Goal: Task Accomplishment & Management: Complete application form

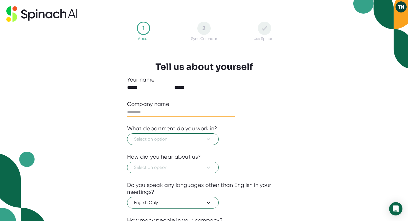
click at [211, 111] on input "text" at bounding box center [181, 112] width 108 height 9
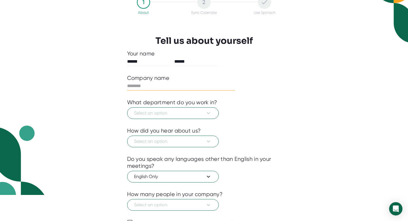
scroll to position [27, 0]
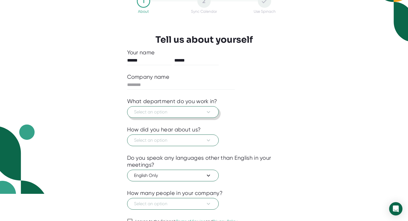
click at [206, 110] on icon at bounding box center [208, 112] width 7 height 7
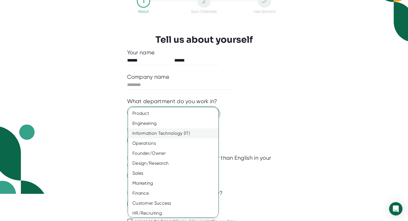
scroll to position [0, 0]
click at [195, 133] on div "Information Technology (IT)" at bounding box center [173, 133] width 90 height 10
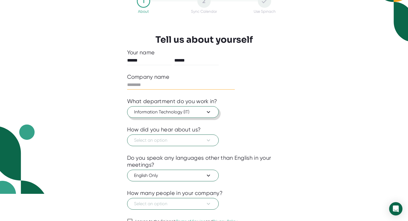
click at [169, 85] on input "text" at bounding box center [181, 84] width 108 height 9
type input "******"
click at [148, 140] on span "Select an option" at bounding box center [173, 140] width 78 height 7
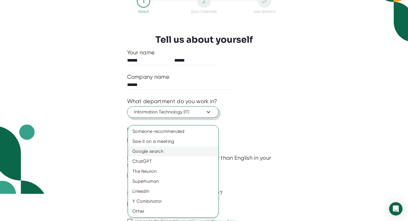
click at [176, 151] on div "Google search" at bounding box center [173, 151] width 90 height 10
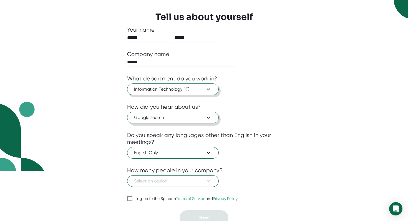
scroll to position [55, 0]
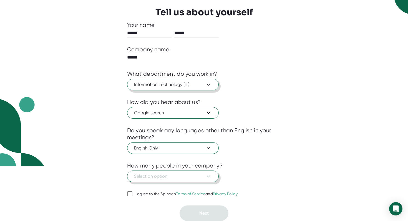
click at [181, 180] on button "Select an option" at bounding box center [173, 177] width 92 height 12
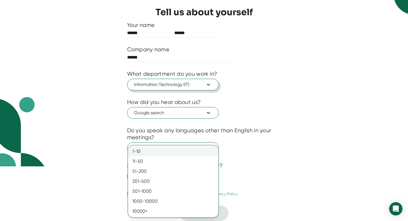
click at [181, 149] on div "1-10" at bounding box center [173, 151] width 90 height 10
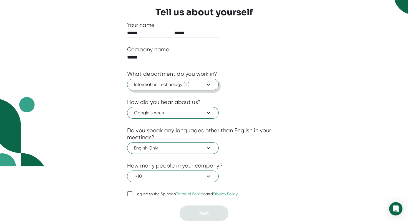
click at [144, 190] on div at bounding box center [204, 186] width 154 height 8
click at [147, 194] on div "I agree to the Spinach Terms of Service and Privacy Policy" at bounding box center [186, 194] width 102 height 5
click at [133, 194] on input "I agree to the Spinach Terms of Service and Privacy Policy" at bounding box center [130, 194] width 6 height 7
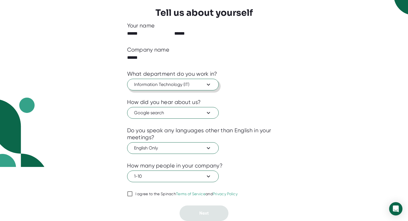
checkbox input "true"
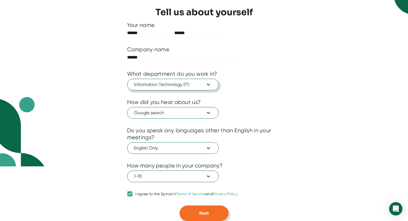
click at [202, 206] on button "Next" at bounding box center [203, 214] width 49 height 16
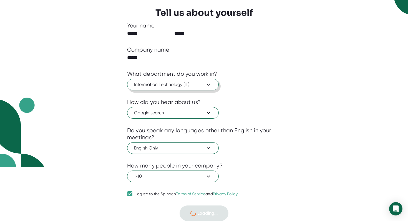
scroll to position [0, 0]
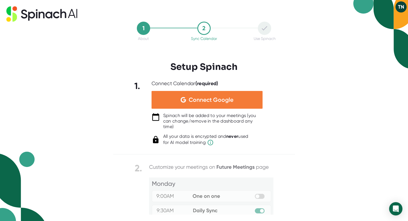
click at [222, 102] on span "Connect Google" at bounding box center [211, 100] width 45 height 6
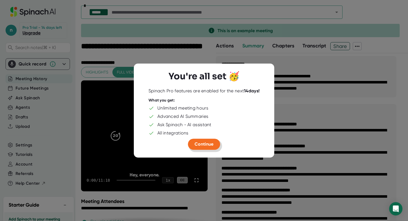
click at [203, 146] on span "Continue" at bounding box center [203, 143] width 19 height 5
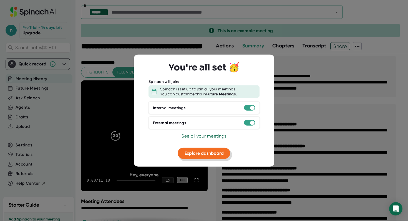
click at [208, 155] on span "Explore dashboard" at bounding box center [203, 153] width 39 height 5
